Goal: Information Seeking & Learning: Find specific fact

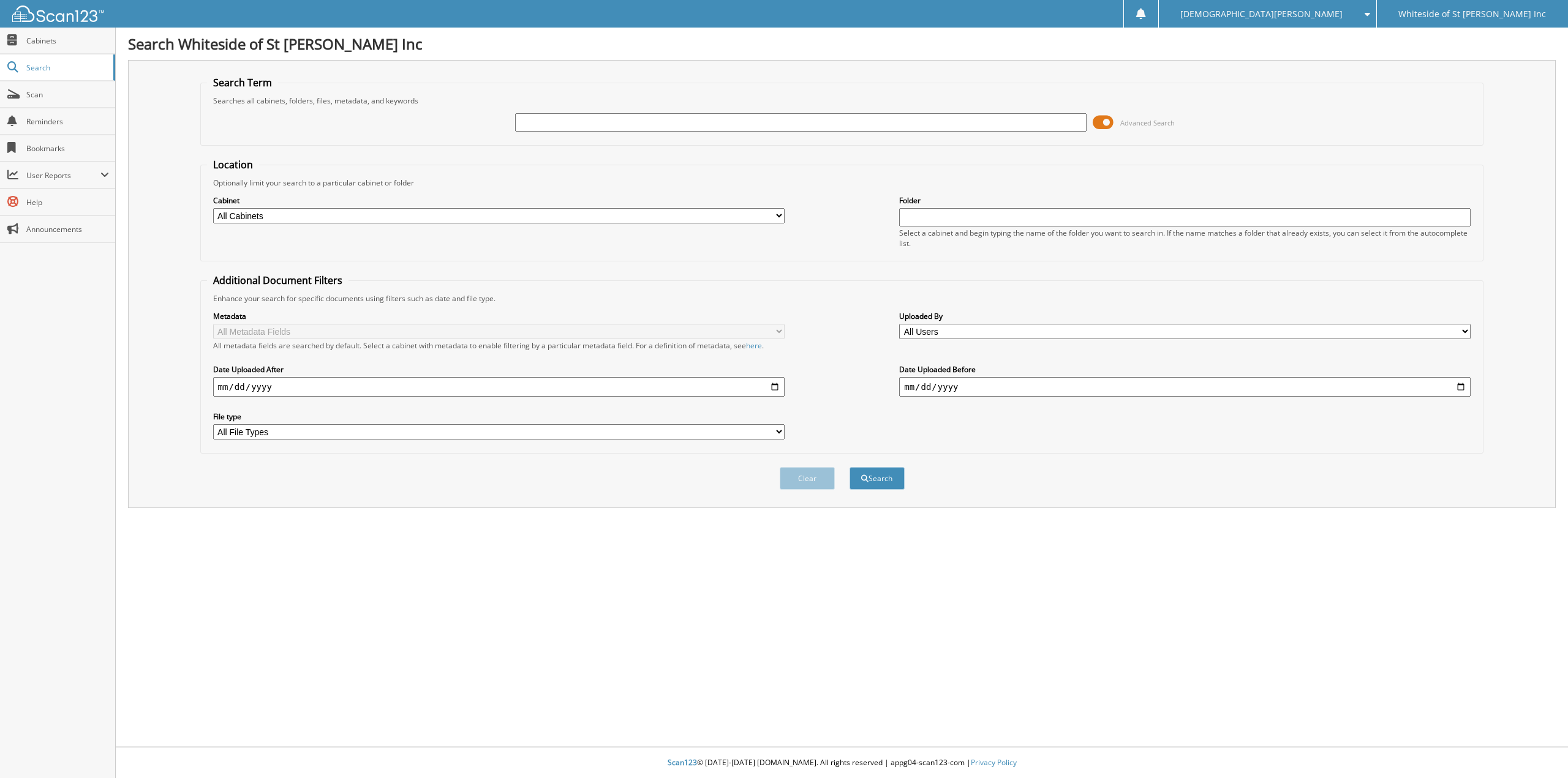
click at [560, 125] on input "text" at bounding box center [801, 122] width 572 height 18
type input "[PERSON_NAME]"
click at [850, 467] on button "Search" at bounding box center [877, 478] width 55 height 23
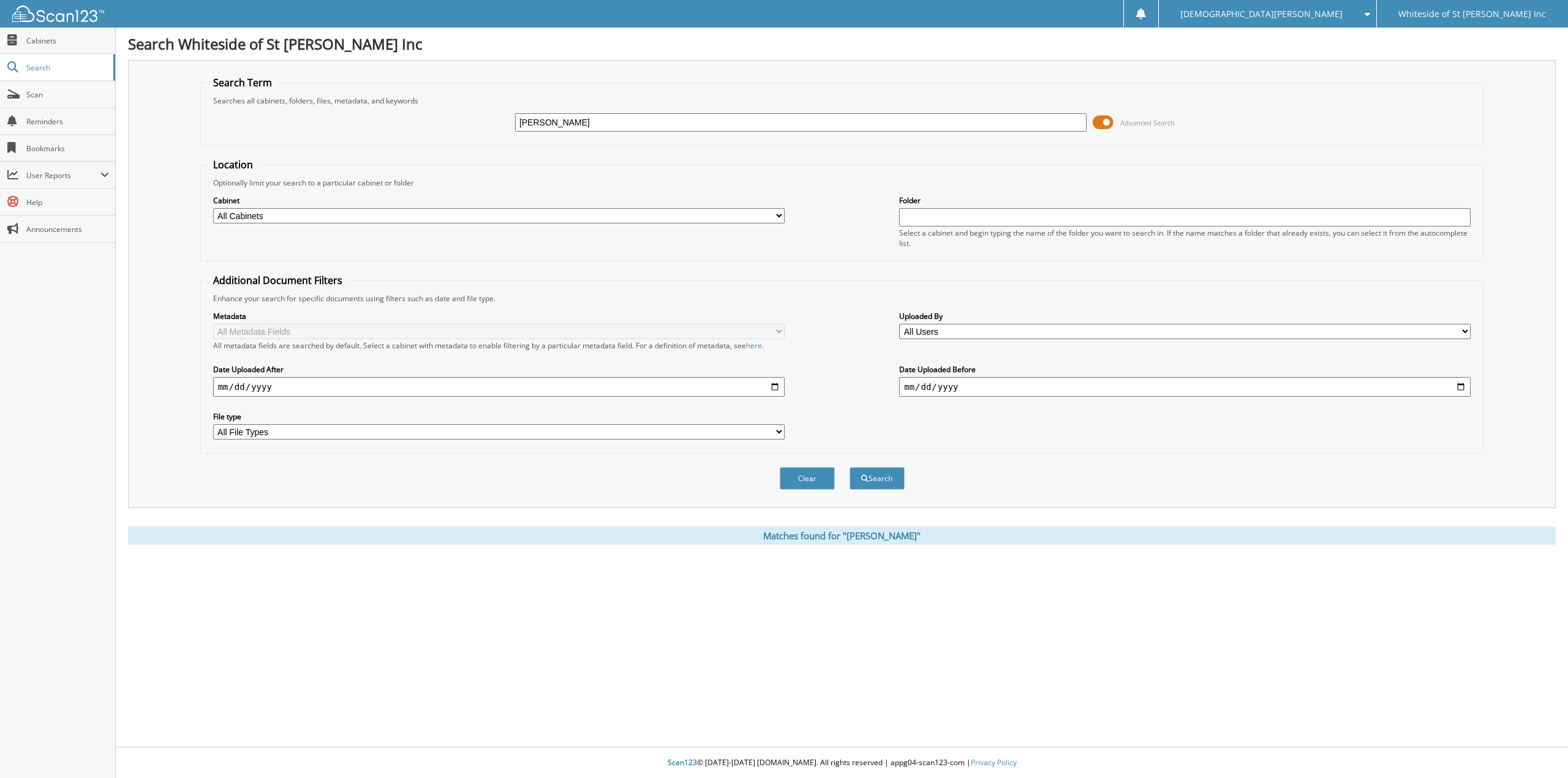
drag, startPoint x: 567, startPoint y: 117, endPoint x: 485, endPoint y: 123, distance: 82.2
click at [485, 122] on div "MICHELLE CASTO Advanced Search" at bounding box center [842, 122] width 1270 height 33
type input "CASTO"
click at [850, 467] on button "Search" at bounding box center [877, 478] width 55 height 23
